Goal: Navigation & Orientation: Find specific page/section

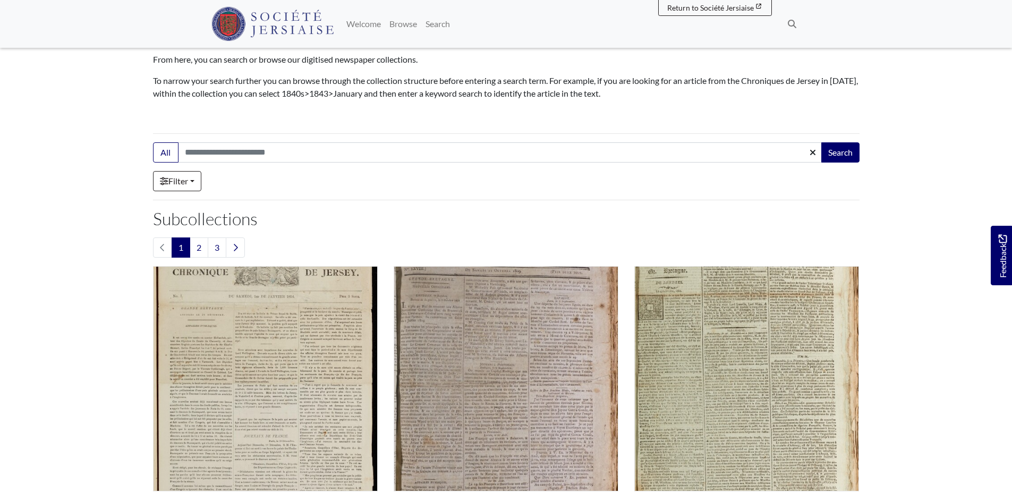
scroll to position [159, 0]
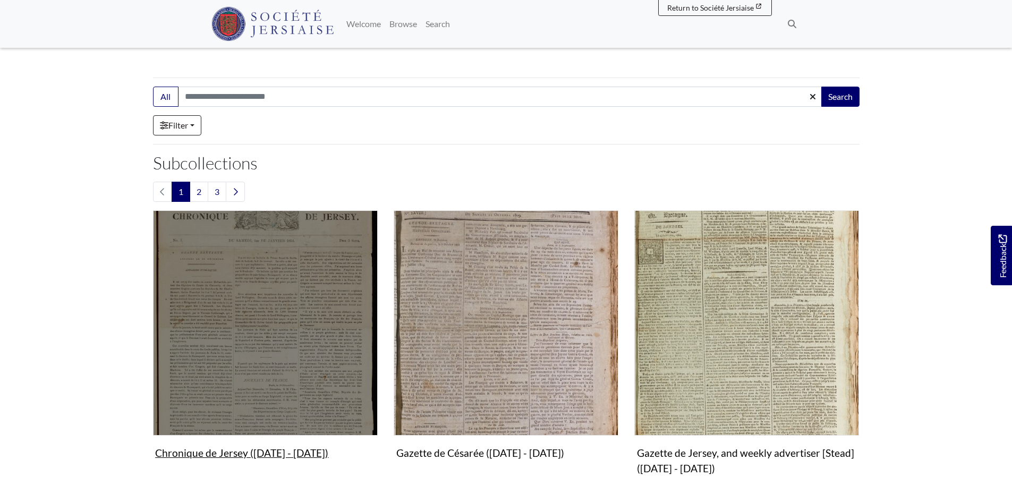
click at [307, 340] on img "Subcollection" at bounding box center [265, 322] width 225 height 225
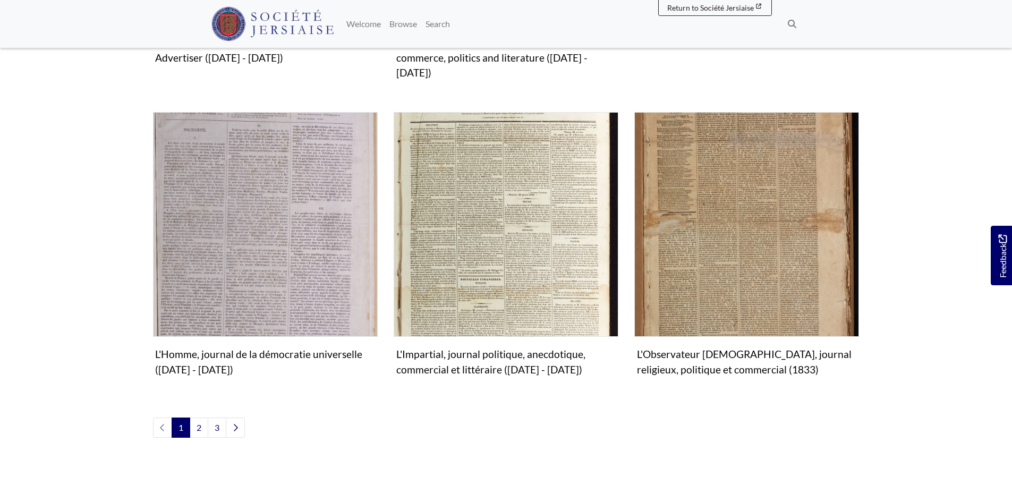
scroll to position [1168, 0]
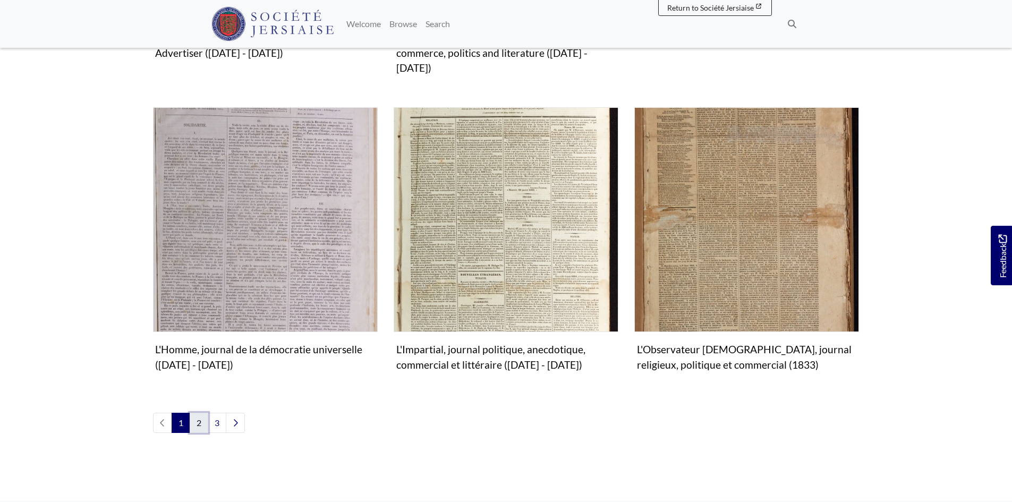
click at [200, 413] on link "2" at bounding box center [199, 423] width 19 height 20
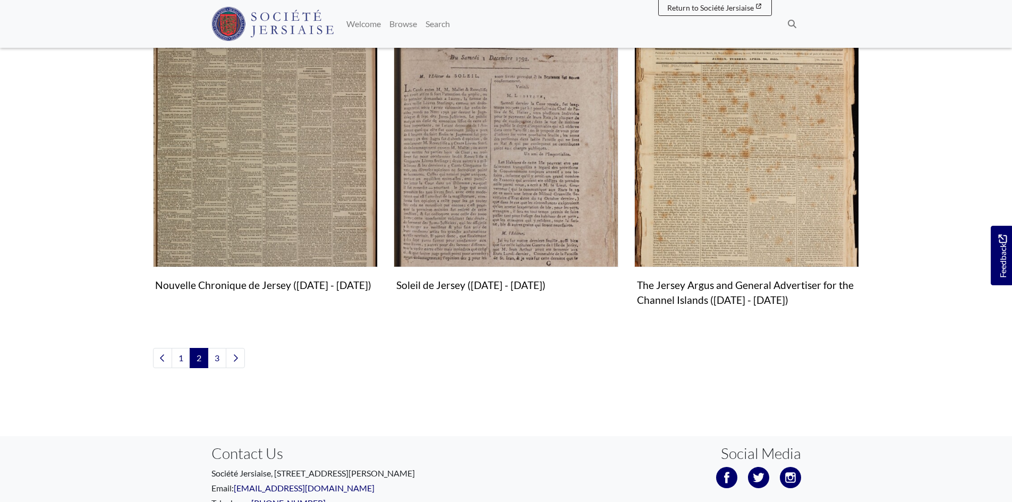
scroll to position [1221, 0]
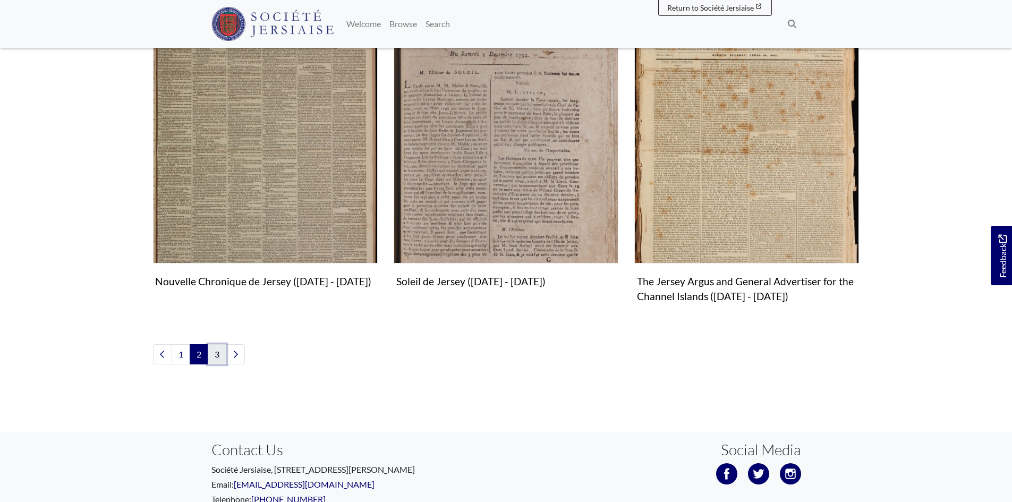
click at [217, 352] on link "3" at bounding box center [217, 354] width 19 height 20
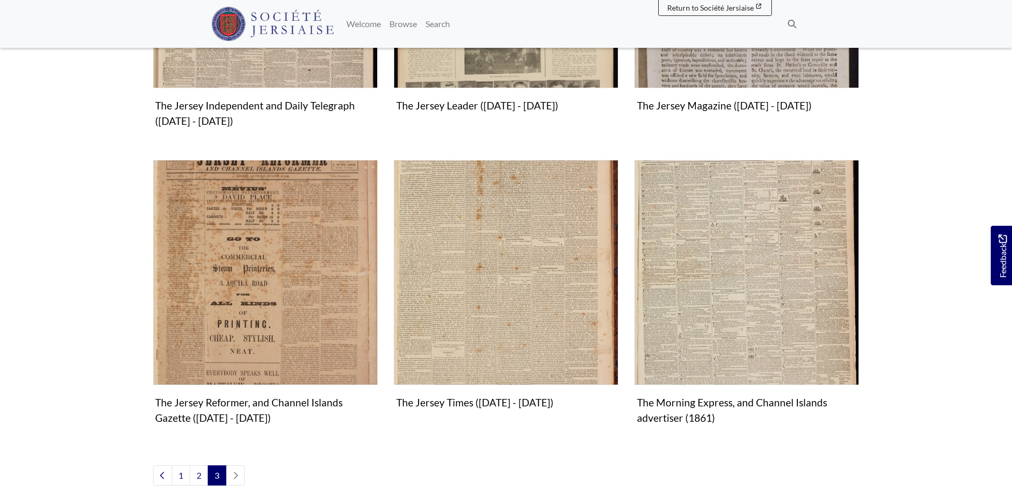
scroll to position [637, 0]
